Goal: Information Seeking & Learning: Find specific page/section

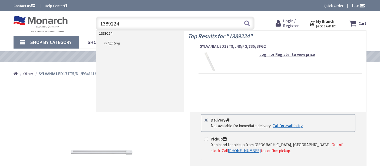
click at [114, 23] on input "1389224" at bounding box center [175, 24] width 159 height 14
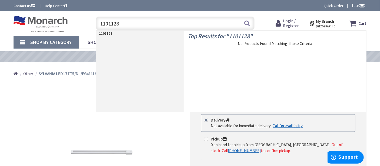
click at [186, 19] on input "1101128" at bounding box center [175, 24] width 159 height 14
paste input "NMS-2"
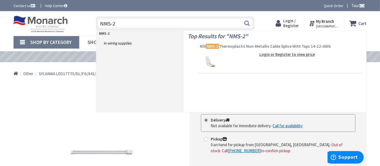
type input "NMS-2"
click at [240, 48] on span "NSI NMS-2 Thermoplastic Non-Metallic Cable Splice With Taps 14-12-AWG" at bounding box center [280, 46] width 161 height 5
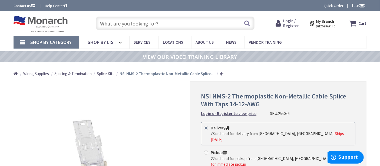
click at [157, 25] on input "text" at bounding box center [175, 24] width 159 height 14
type input "t"
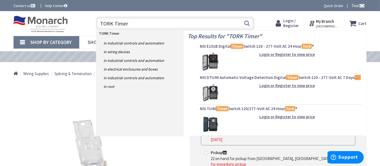
type input "TORK Timers"
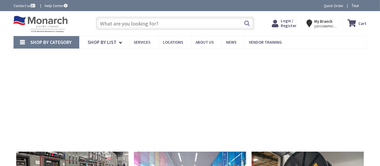
click at [136, 21] on input "text" at bounding box center [175, 24] width 159 height 14
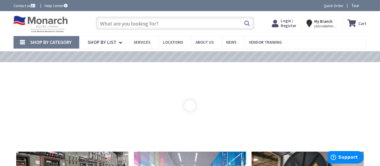
paste input "NMS-3"
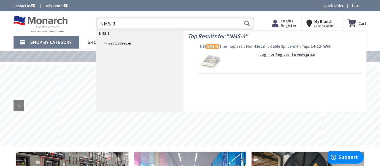
type input "NMS-3"
click at [247, 47] on span "NSI NMS-3 Thermoplastic Non-Metallic Cable Splice With Taps 14-12-AWG" at bounding box center [280, 46] width 161 height 5
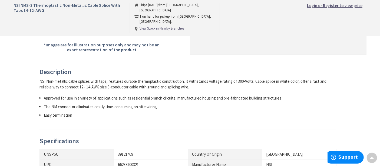
scroll to position [174, 0]
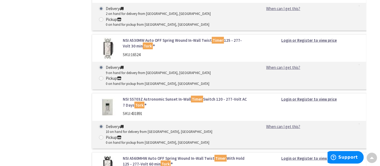
scroll to position [653, 0]
